Goal: Task Accomplishment & Management: Manage account settings

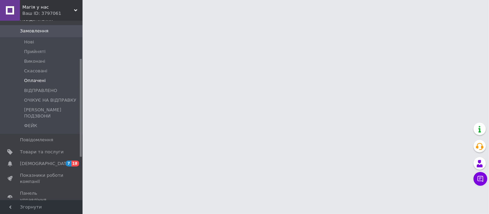
scroll to position [76, 0]
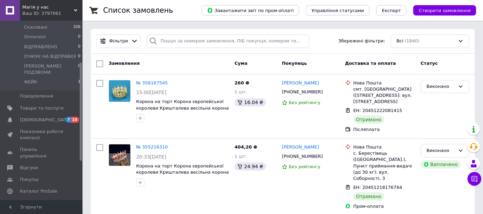
click at [31, 117] on span "[DEMOGRAPHIC_DATA]" at bounding box center [45, 120] width 51 height 6
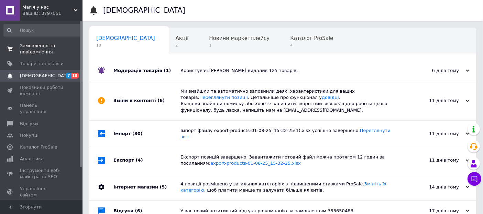
click at [31, 45] on span "Замовлення та повідомлення" at bounding box center [42, 49] width 44 height 12
